Goal: Obtain resource: Obtain resource

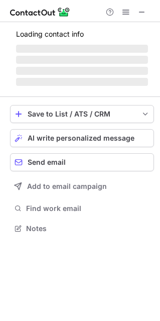
scroll to position [5, 5]
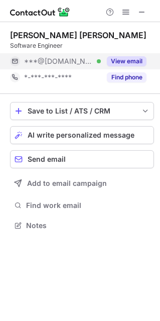
click at [132, 60] on button "View email" at bounding box center [127, 61] width 40 height 10
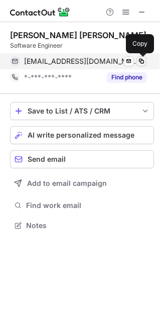
click at [141, 62] on span at bounding box center [142, 61] width 8 height 8
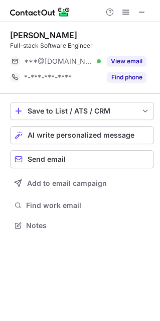
scroll to position [5, 5]
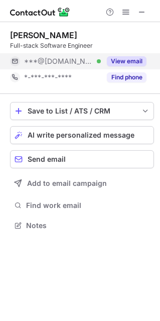
click at [133, 66] on div "View email" at bounding box center [124, 61] width 46 height 16
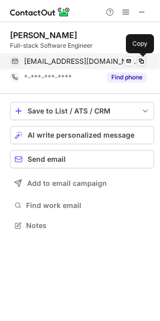
click at [144, 65] on span at bounding box center [142, 61] width 8 height 8
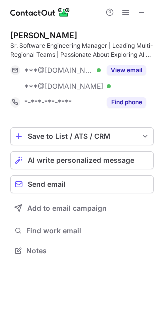
scroll to position [243, 160]
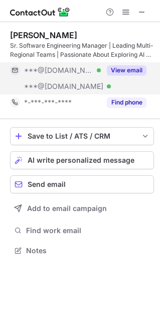
click at [123, 68] on button "View email" at bounding box center [127, 70] width 40 height 10
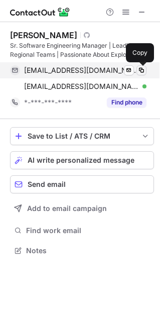
click at [141, 67] on span at bounding box center [142, 70] width 8 height 8
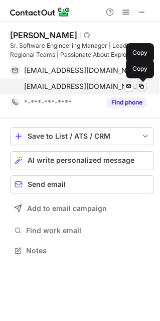
click at [140, 88] on span at bounding box center [142, 86] width 8 height 8
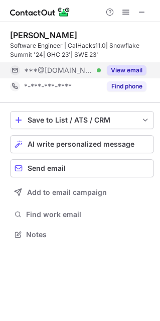
scroll to position [227, 160]
click at [118, 70] on button "View email" at bounding box center [127, 70] width 40 height 10
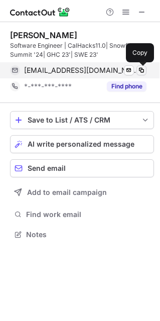
click at [139, 72] on span at bounding box center [142, 70] width 8 height 8
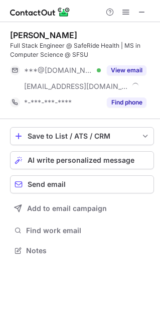
scroll to position [243, 160]
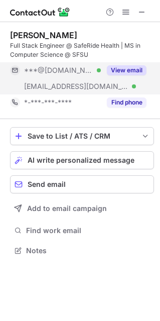
click at [140, 68] on button "View email" at bounding box center [127, 70] width 40 height 10
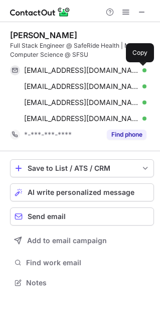
click at [140, 68] on span at bounding box center [142, 70] width 8 height 8
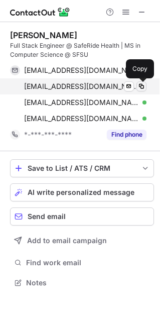
click at [141, 88] on span at bounding box center [142, 86] width 8 height 8
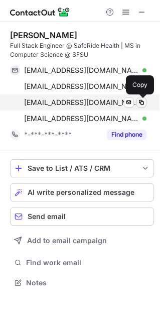
click at [144, 104] on span at bounding box center [142, 102] width 8 height 8
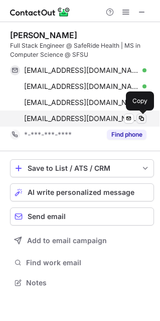
click at [142, 115] on span at bounding box center [142, 119] width 8 height 8
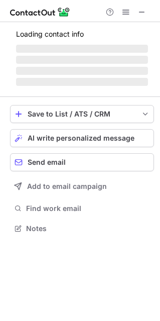
scroll to position [5, 5]
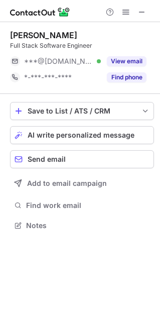
click at [145, 65] on button "View email" at bounding box center [127, 61] width 40 height 10
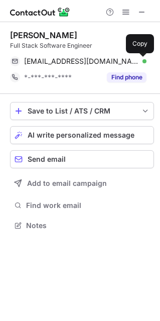
click at [145, 65] on button at bounding box center [142, 61] width 10 height 10
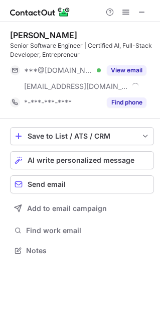
scroll to position [243, 160]
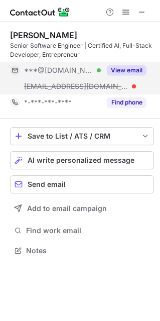
click at [127, 73] on button "View email" at bounding box center [127, 70] width 40 height 10
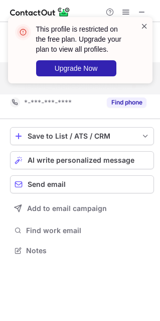
scroll to position [227, 160]
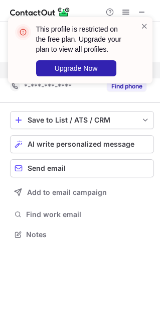
click at [143, 10] on div "This profile is restricted on the free plan. Upgrade your plan to view all prof…" at bounding box center [80, 54] width 161 height 94
click at [143, 25] on span at bounding box center [145, 26] width 8 height 10
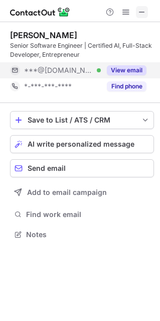
click at [138, 11] on span at bounding box center [142, 12] width 8 height 8
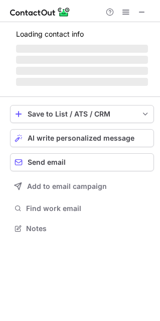
scroll to position [243, 160]
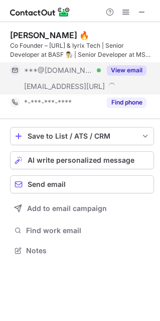
click at [129, 69] on button "View email" at bounding box center [127, 70] width 40 height 10
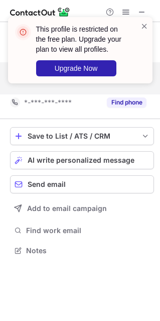
scroll to position [227, 160]
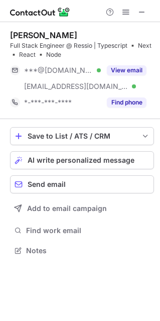
scroll to position [243, 160]
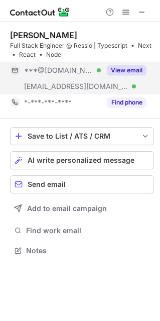
click at [118, 67] on button "View email" at bounding box center [127, 70] width 40 height 10
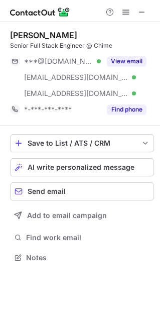
scroll to position [250, 160]
click at [126, 65] on button "View email" at bounding box center [127, 61] width 40 height 10
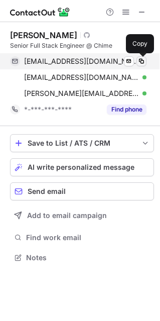
click at [137, 63] on button at bounding box center [142, 61] width 10 height 10
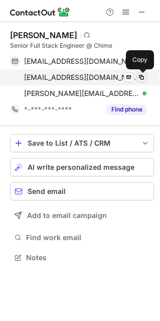
click at [139, 78] on span at bounding box center [142, 77] width 8 height 8
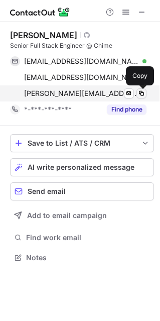
click at [145, 96] on span at bounding box center [142, 93] width 8 height 8
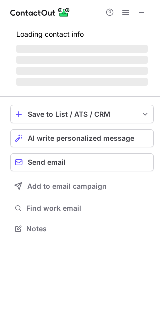
scroll to position [227, 160]
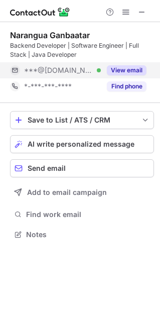
click at [131, 70] on button "View email" at bounding box center [127, 70] width 40 height 10
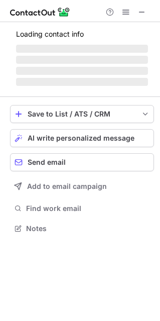
scroll to position [234, 160]
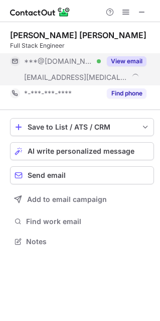
click at [122, 59] on button "View email" at bounding box center [127, 61] width 40 height 10
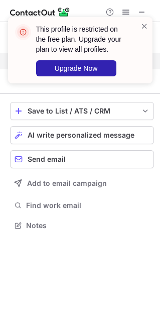
scroll to position [218, 160]
click at [138, 14] on div "This profile is restricted on the free plan. Upgrade your plan to view all prof…" at bounding box center [80, 54] width 161 height 94
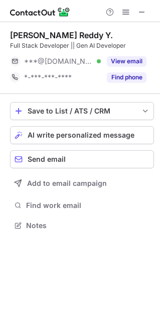
scroll to position [5, 5]
click at [143, 8] on span at bounding box center [142, 12] width 8 height 8
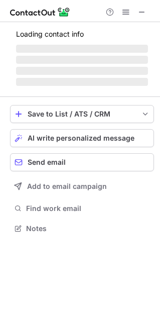
scroll to position [5, 5]
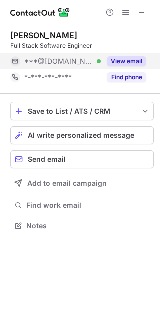
click at [135, 63] on button "View email" at bounding box center [127, 61] width 40 height 10
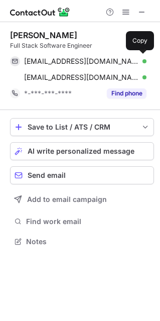
scroll to position [234, 160]
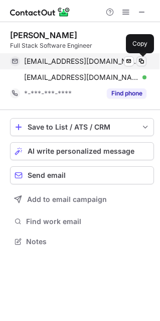
click at [141, 63] on span at bounding box center [142, 61] width 8 height 8
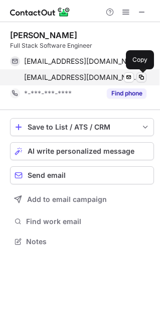
click at [140, 72] on button at bounding box center [142, 77] width 10 height 10
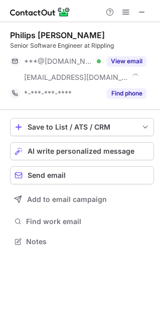
scroll to position [234, 160]
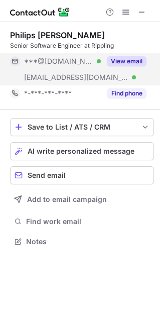
click at [131, 60] on button "View email" at bounding box center [127, 61] width 40 height 10
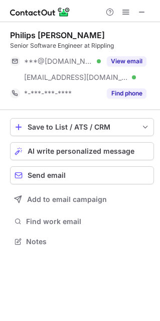
scroll to position [5, 5]
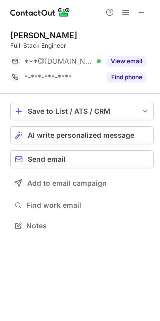
scroll to position [5, 5]
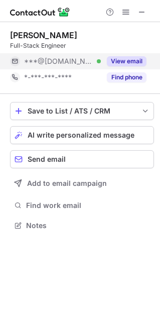
click at [125, 61] on button "View email" at bounding box center [127, 61] width 40 height 10
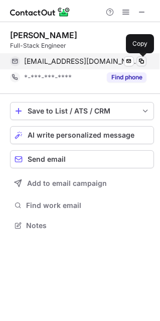
click at [140, 63] on span at bounding box center [142, 61] width 8 height 8
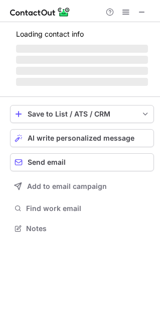
scroll to position [243, 160]
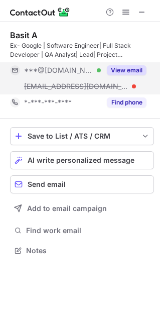
click at [139, 70] on button "View email" at bounding box center [127, 70] width 40 height 10
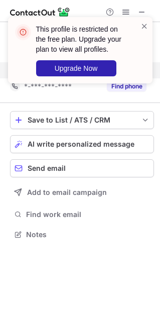
scroll to position [227, 160]
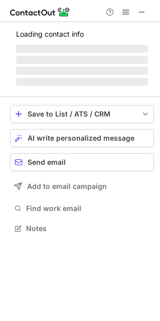
scroll to position [227, 160]
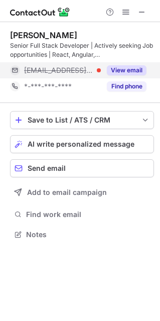
click at [136, 67] on button "View email" at bounding box center [127, 70] width 40 height 10
click at [129, 69] on div "rahul@flowai.tech" at bounding box center [85, 70] width 123 height 9
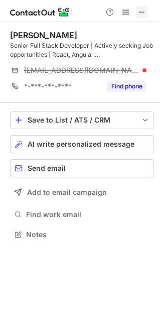
click at [147, 11] on button at bounding box center [142, 12] width 12 height 12
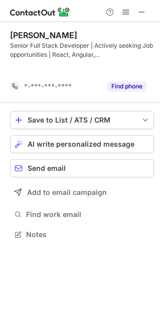
scroll to position [211, 160]
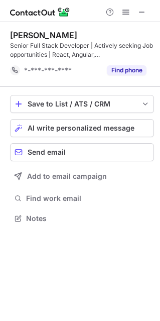
click at [59, 71] on span "*-***-***-****" at bounding box center [48, 70] width 48 height 9
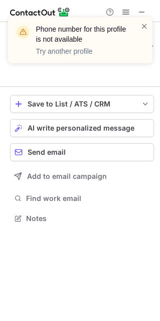
scroll to position [195, 160]
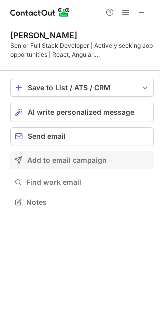
click at [145, 10] on span at bounding box center [142, 12] width 8 height 8
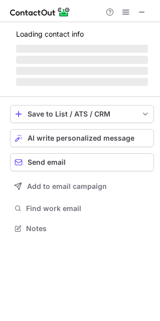
scroll to position [5, 5]
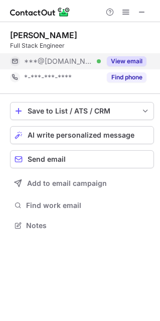
click at [142, 58] on button "View email" at bounding box center [127, 61] width 40 height 10
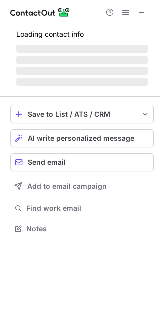
scroll to position [234, 160]
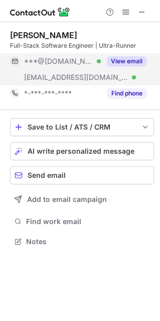
click at [123, 62] on button "View email" at bounding box center [127, 61] width 40 height 10
click at [133, 58] on button "View email" at bounding box center [127, 61] width 40 height 10
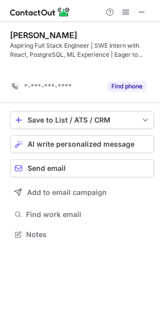
scroll to position [211, 160]
